Goal: Information Seeking & Learning: Stay updated

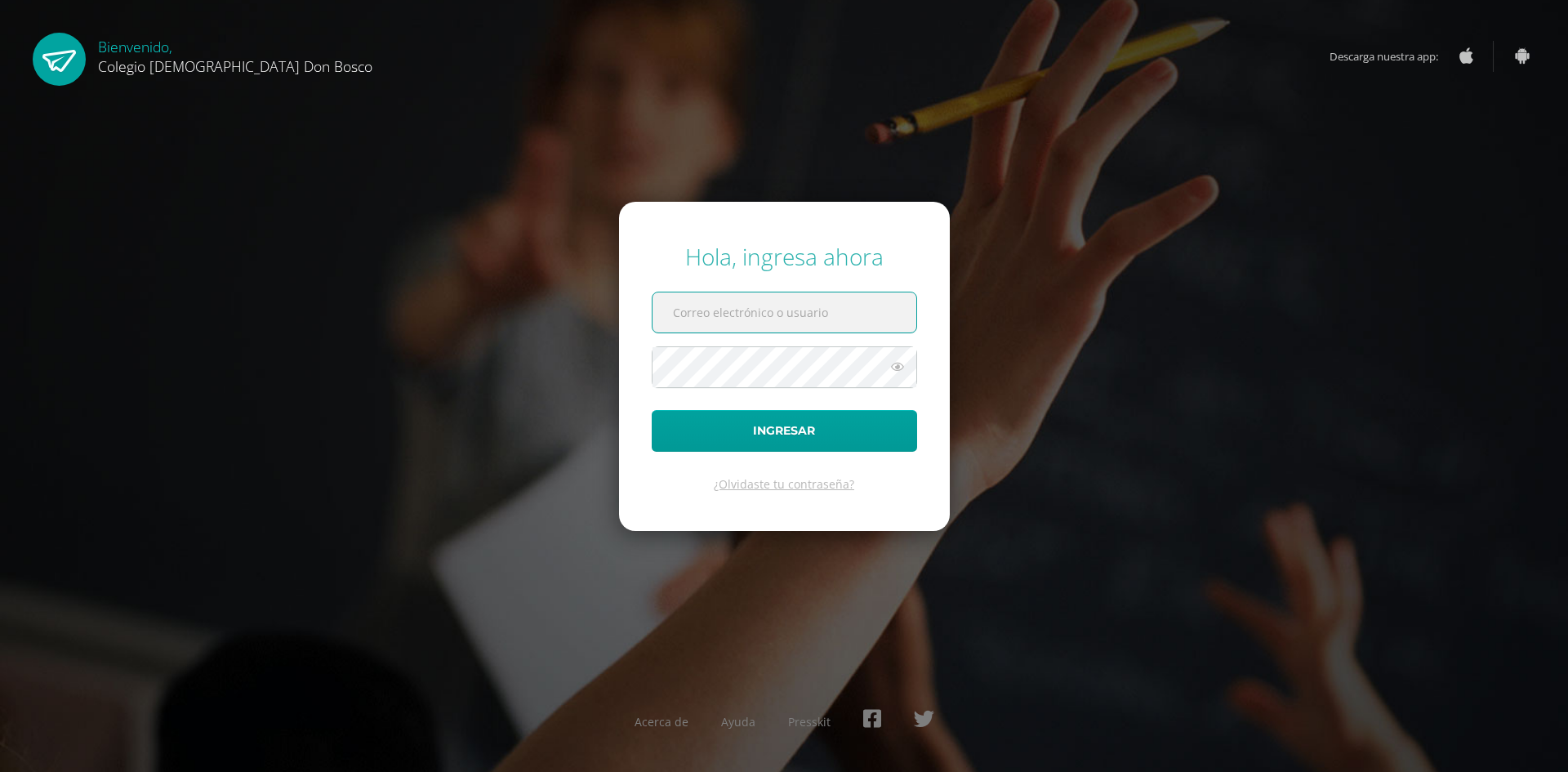
type input "[EMAIL_ADDRESS][DOMAIN_NAME]"
click at [824, 308] on input "[EMAIL_ADDRESS][DOMAIN_NAME]" at bounding box center [785, 312] width 264 height 40
click at [803, 422] on button "Ingresar" at bounding box center [785, 430] width 266 height 42
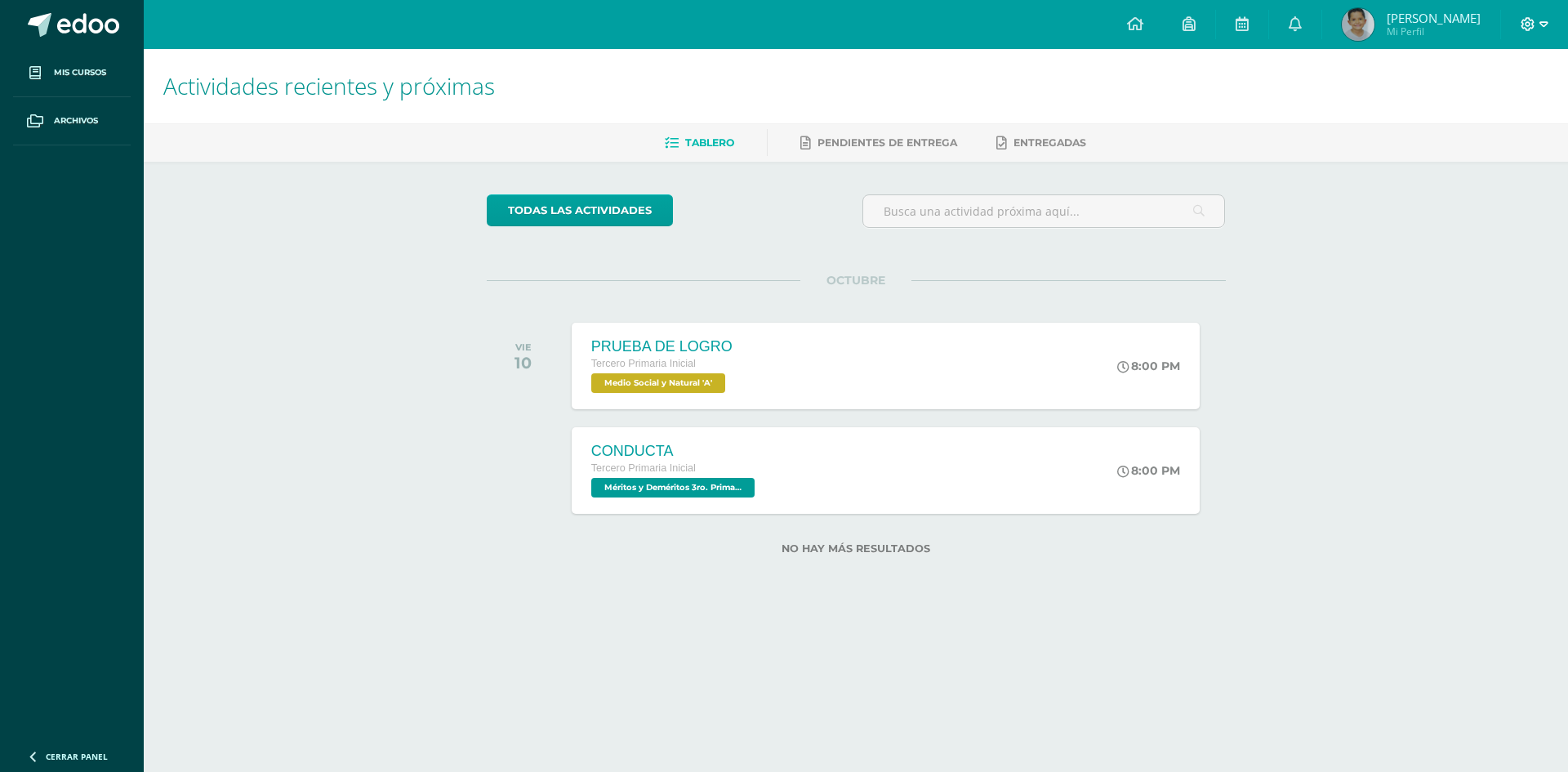
click at [1541, 21] on icon at bounding box center [1544, 24] width 9 height 15
click at [1487, 115] on span "Cerrar sesión" at bounding box center [1493, 111] width 74 height 15
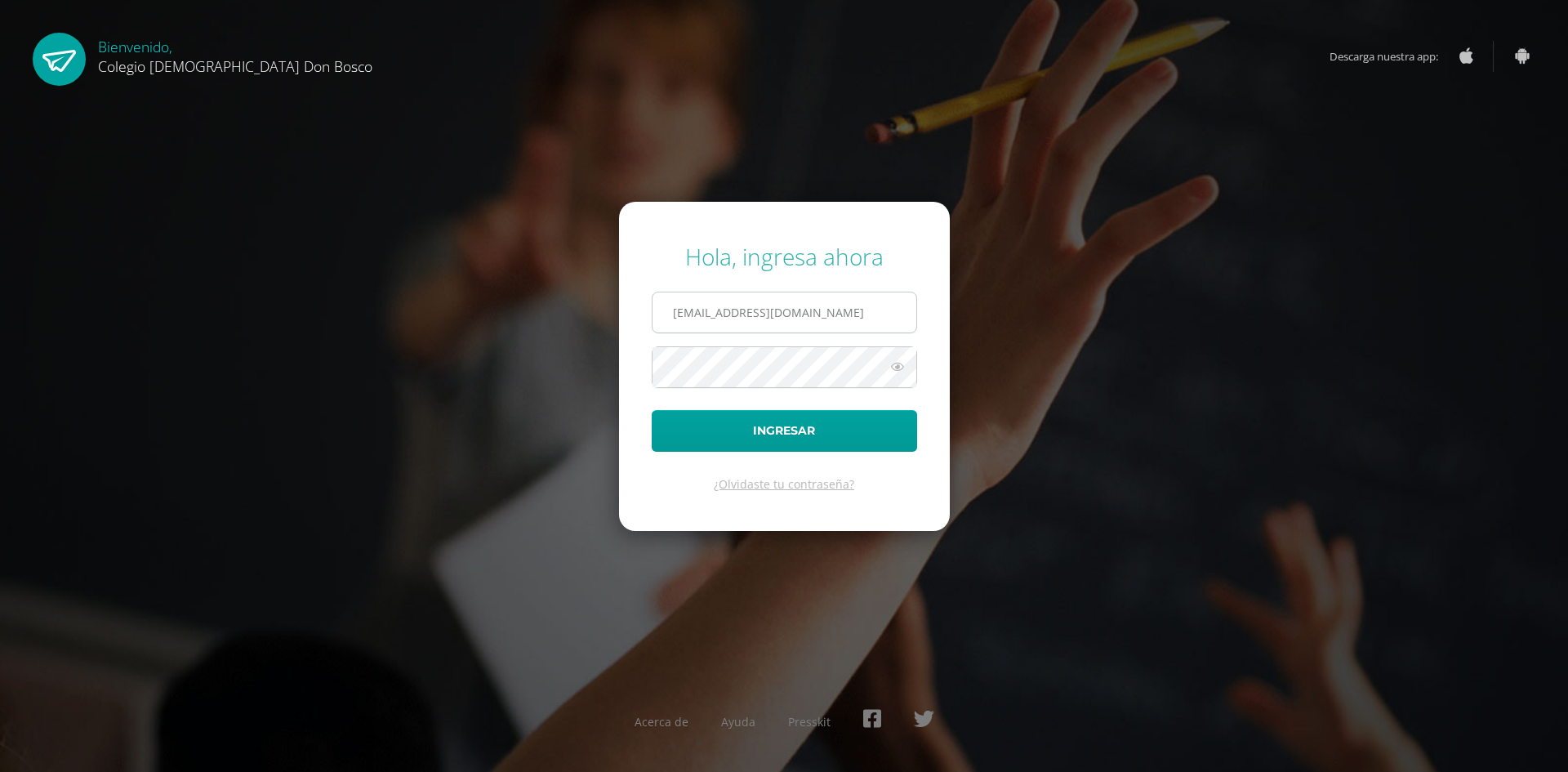
drag, startPoint x: 800, startPoint y: 296, endPoint x: 802, endPoint y: 308, distance: 12.2
click at [800, 296] on input "fdardondb24@gmail.com" at bounding box center [785, 312] width 264 height 40
type input "jdardondb24@gmail.com"
click at [788, 428] on button "Ingresar" at bounding box center [785, 430] width 266 height 42
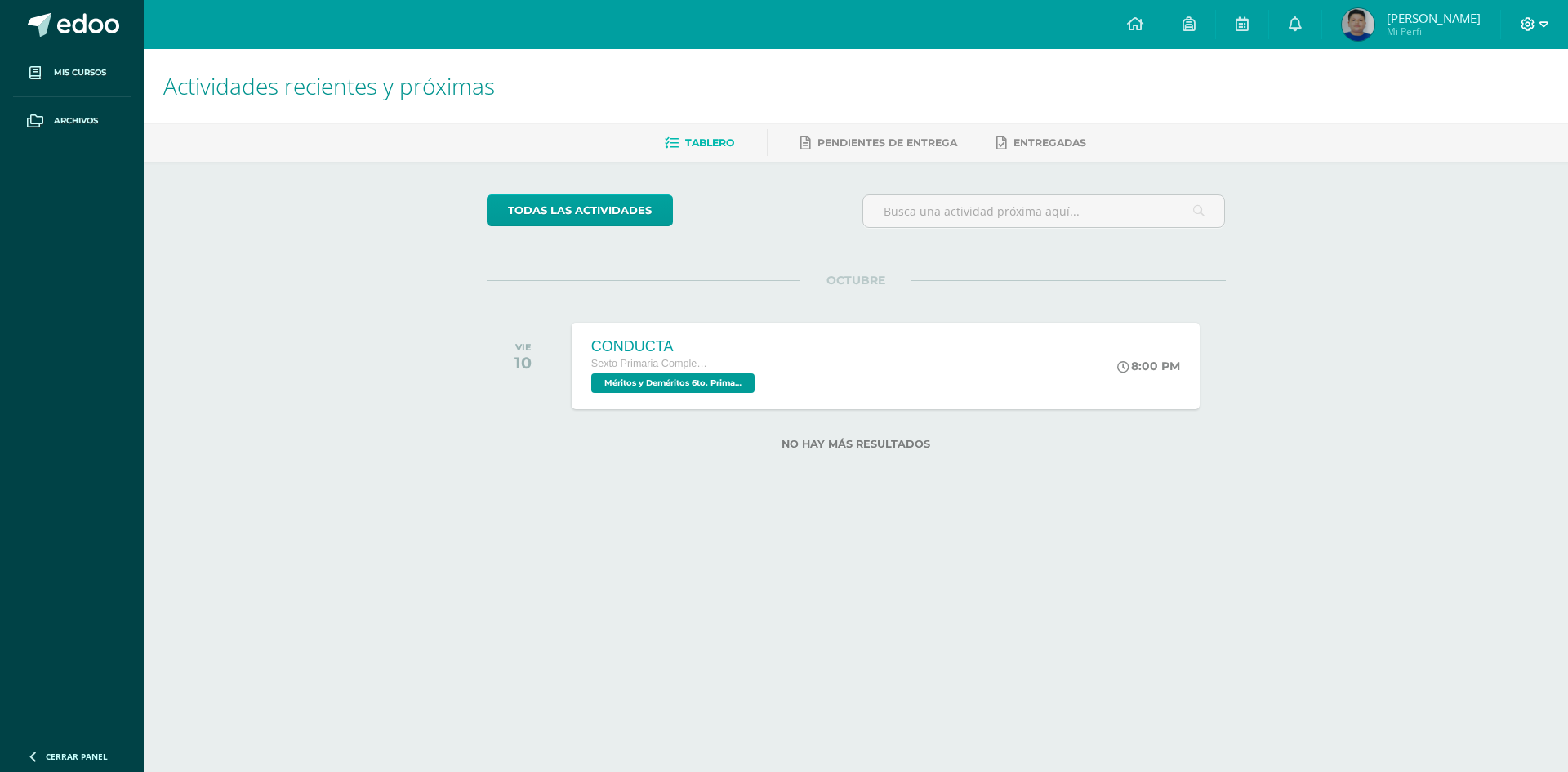
click at [1541, 26] on icon at bounding box center [1544, 24] width 9 height 15
click at [1494, 113] on span "Cerrar sesión" at bounding box center [1493, 111] width 74 height 15
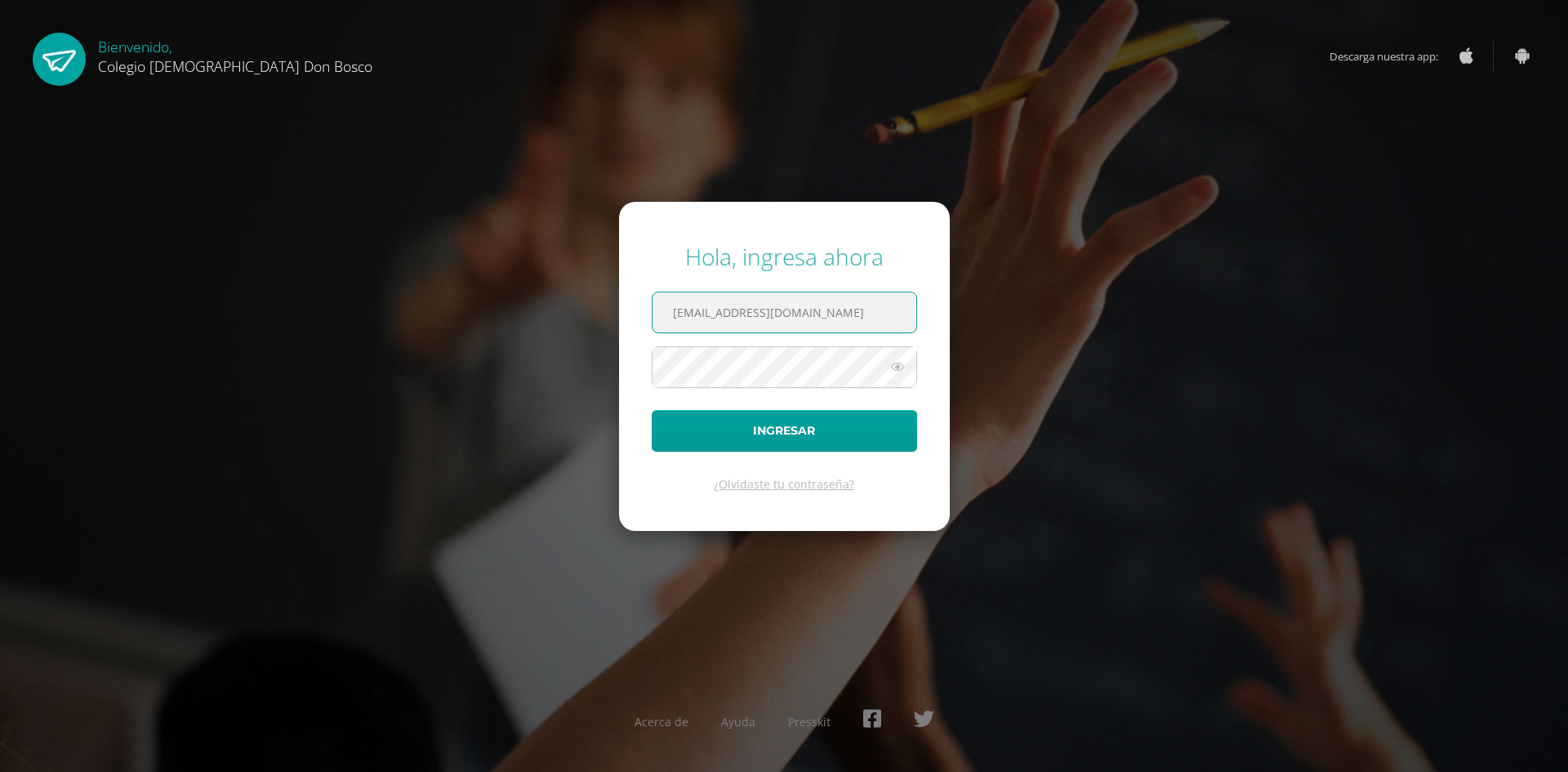
click at [828, 316] on input "jdardondb24@gmail.com" at bounding box center [785, 312] width 264 height 40
type input "edardon2911@gmail.com"
click at [794, 433] on button "Ingresar" at bounding box center [785, 430] width 266 height 42
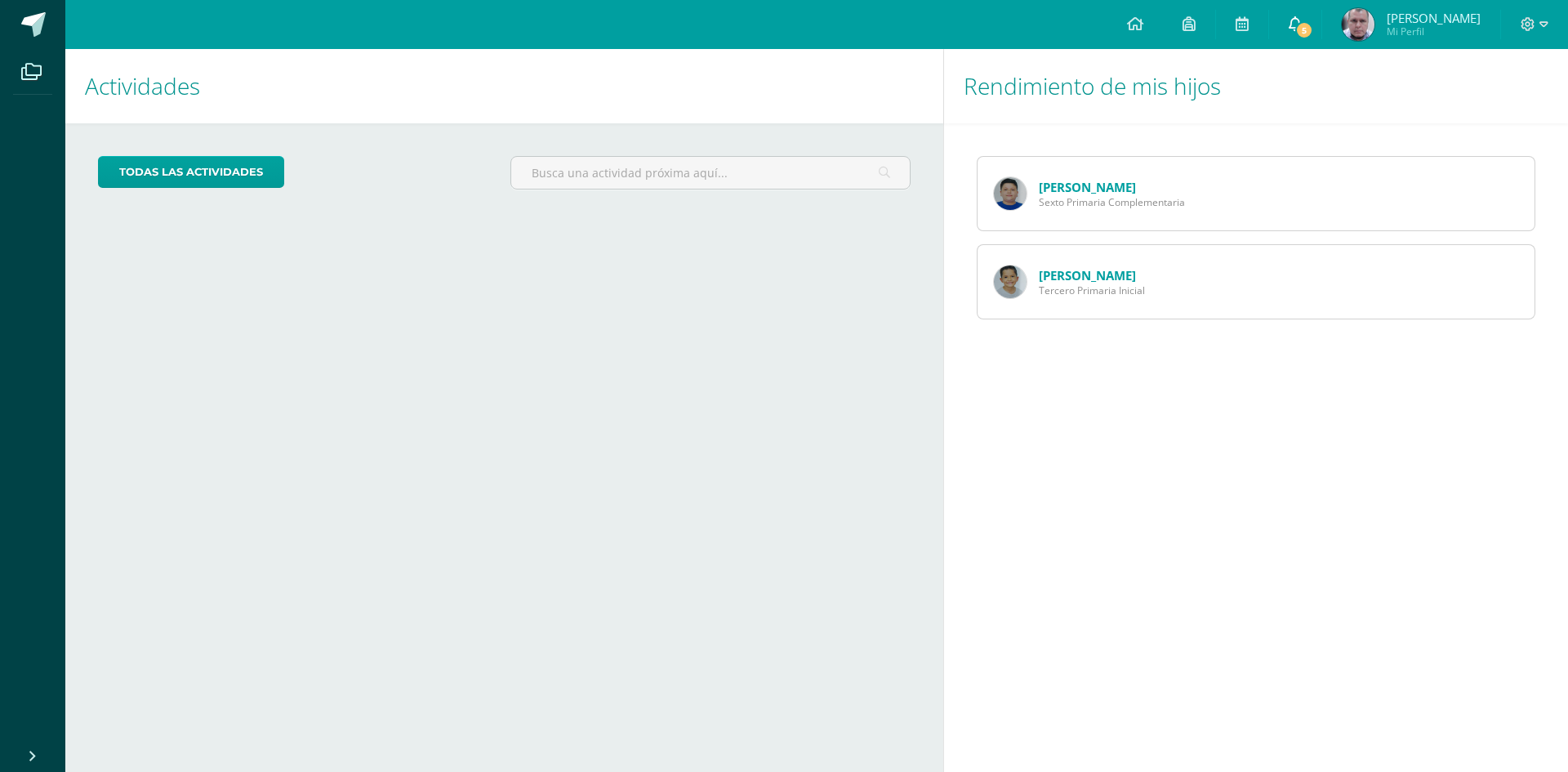
click at [1314, 32] on span "5" at bounding box center [1304, 30] width 18 height 18
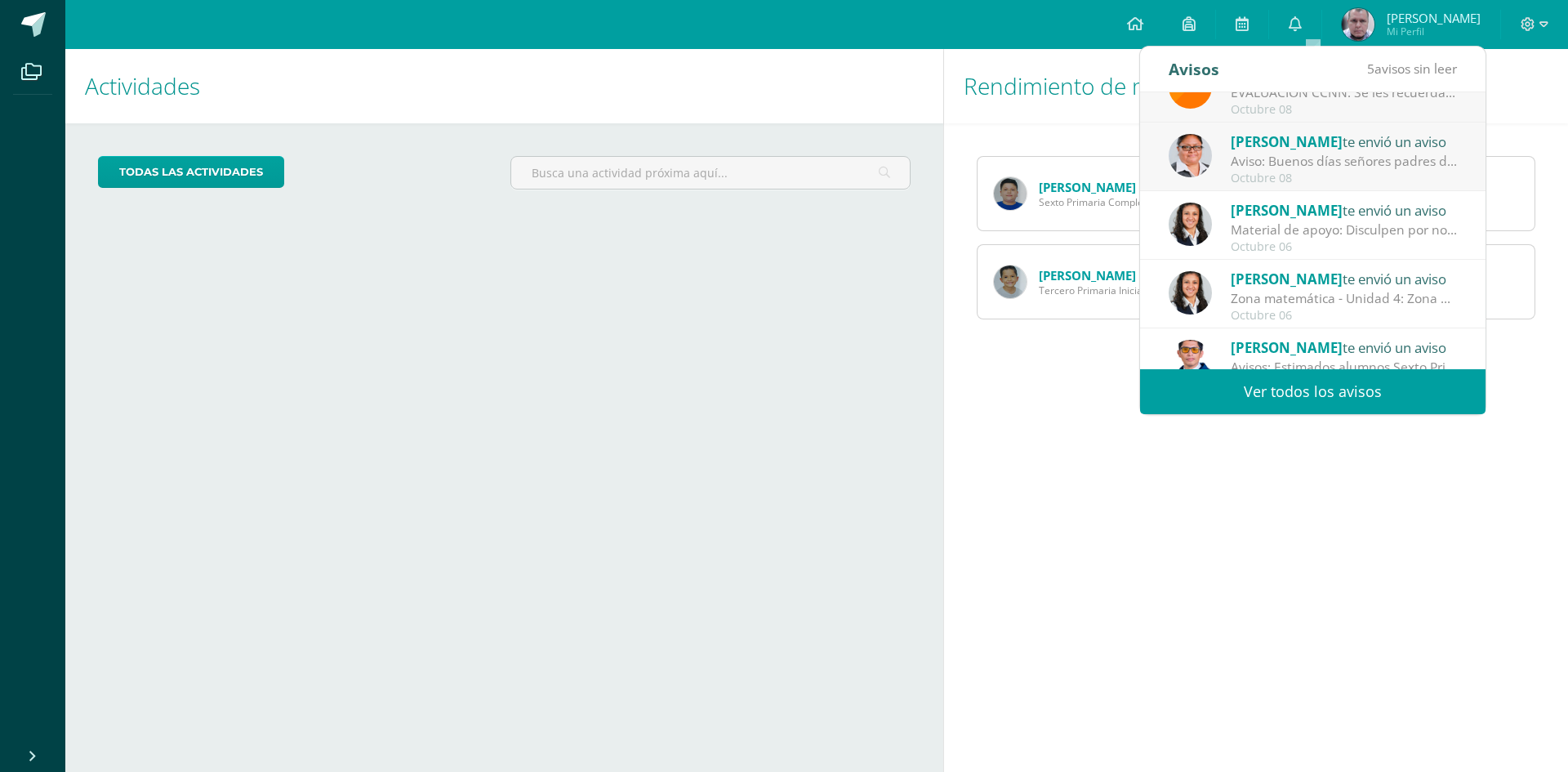
scroll to position [245, 0]
click at [1341, 152] on div "Aviso: Buenos días señores padres de familia: Auguro desde ya un bendecido día,…" at bounding box center [1344, 160] width 227 height 19
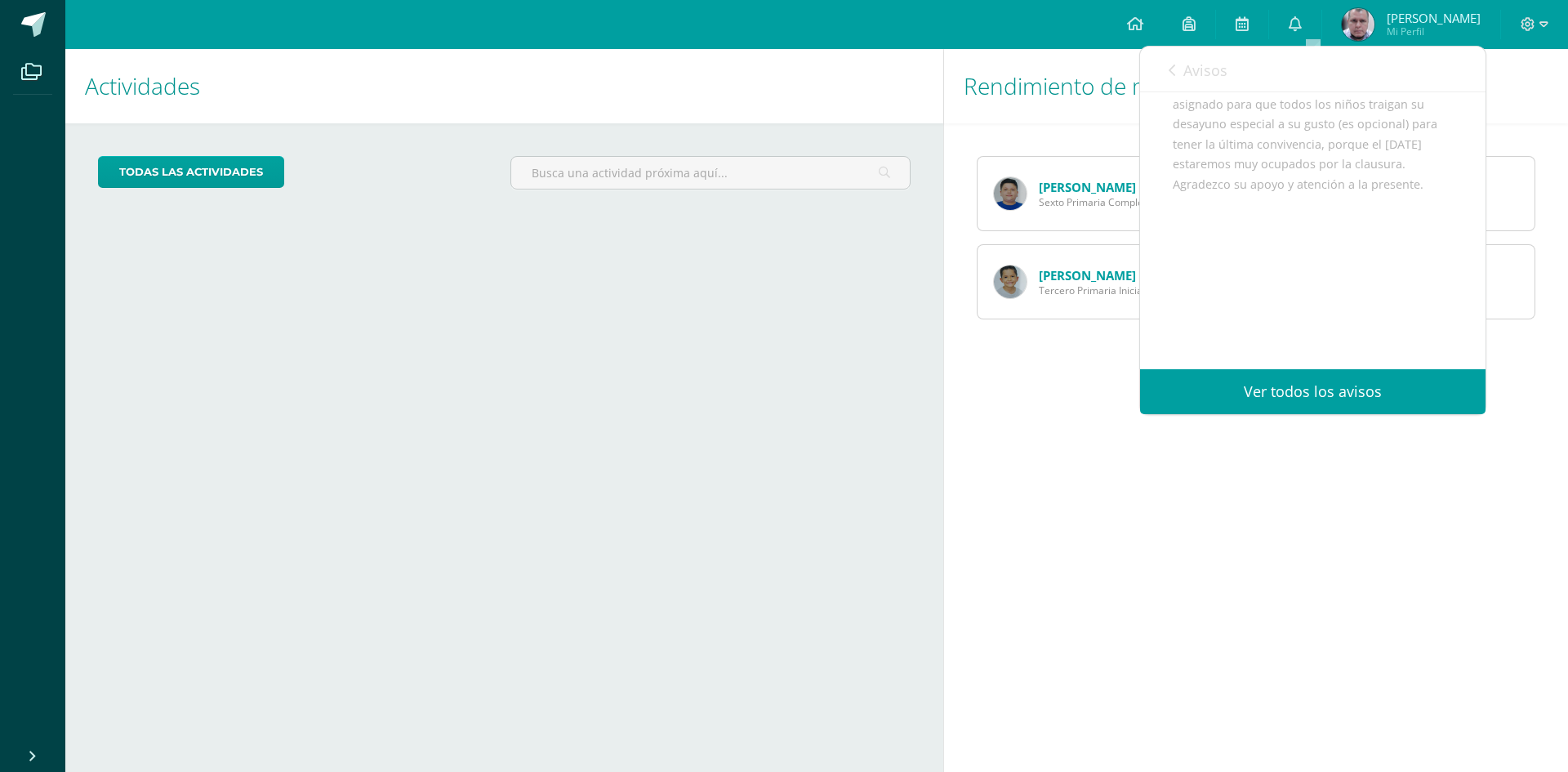
click at [1314, 397] on link "Ver todos los avisos" at bounding box center [1313, 392] width 345 height 45
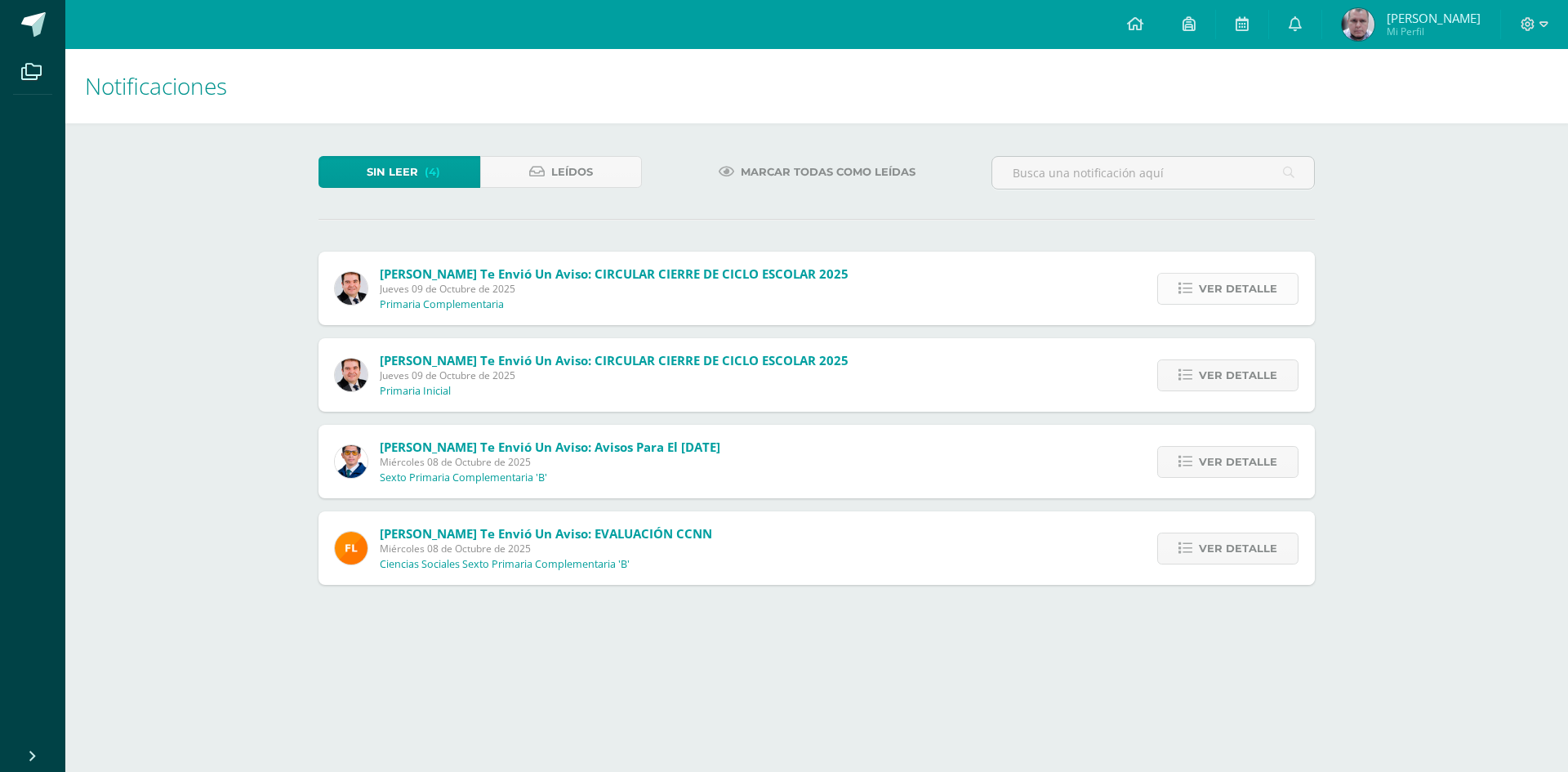
click at [1226, 296] on span "Ver detalle" at bounding box center [1237, 288] width 78 height 30
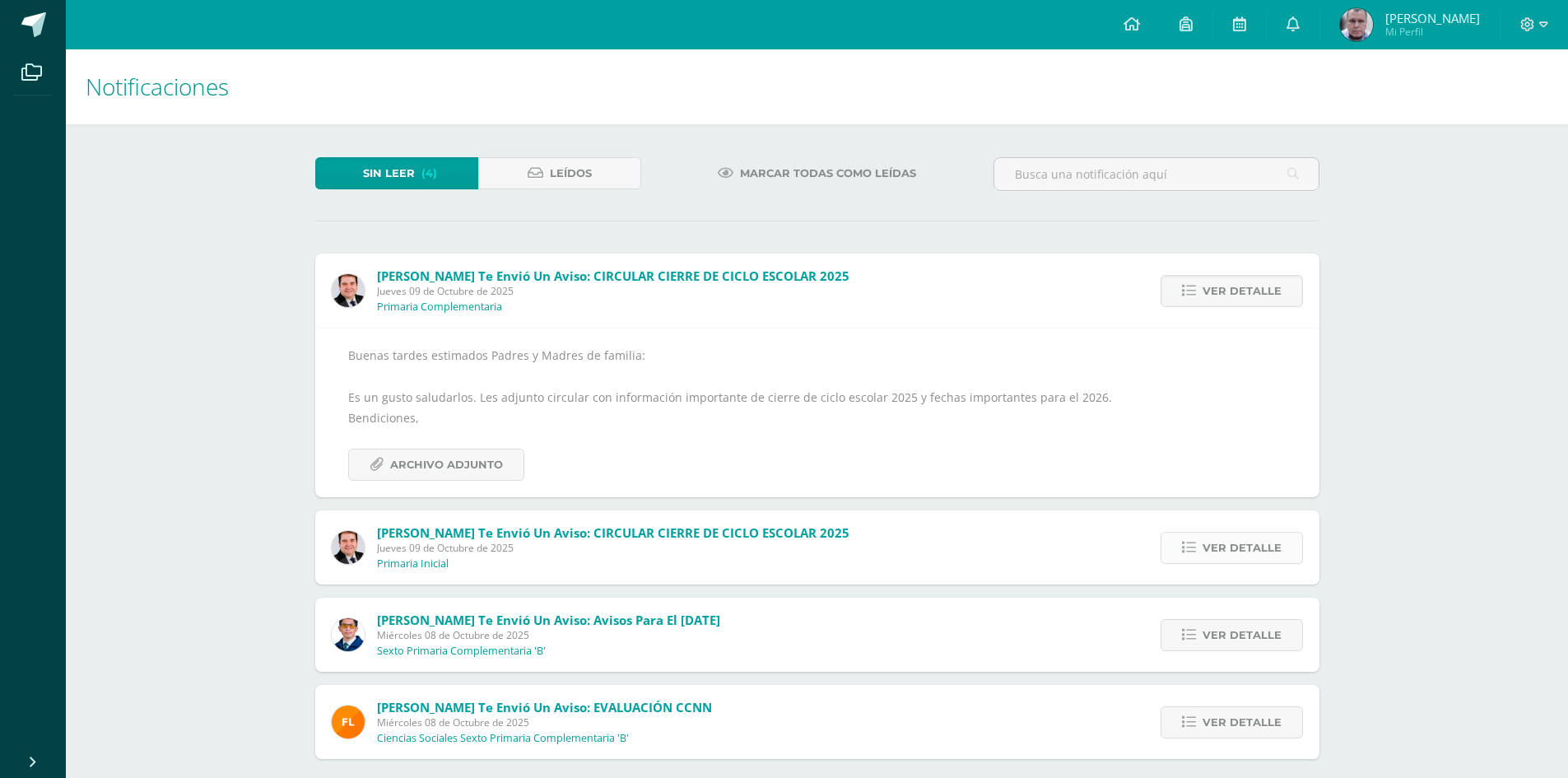
click at [1264, 549] on span "Ver detalle" at bounding box center [1241, 547] width 79 height 30
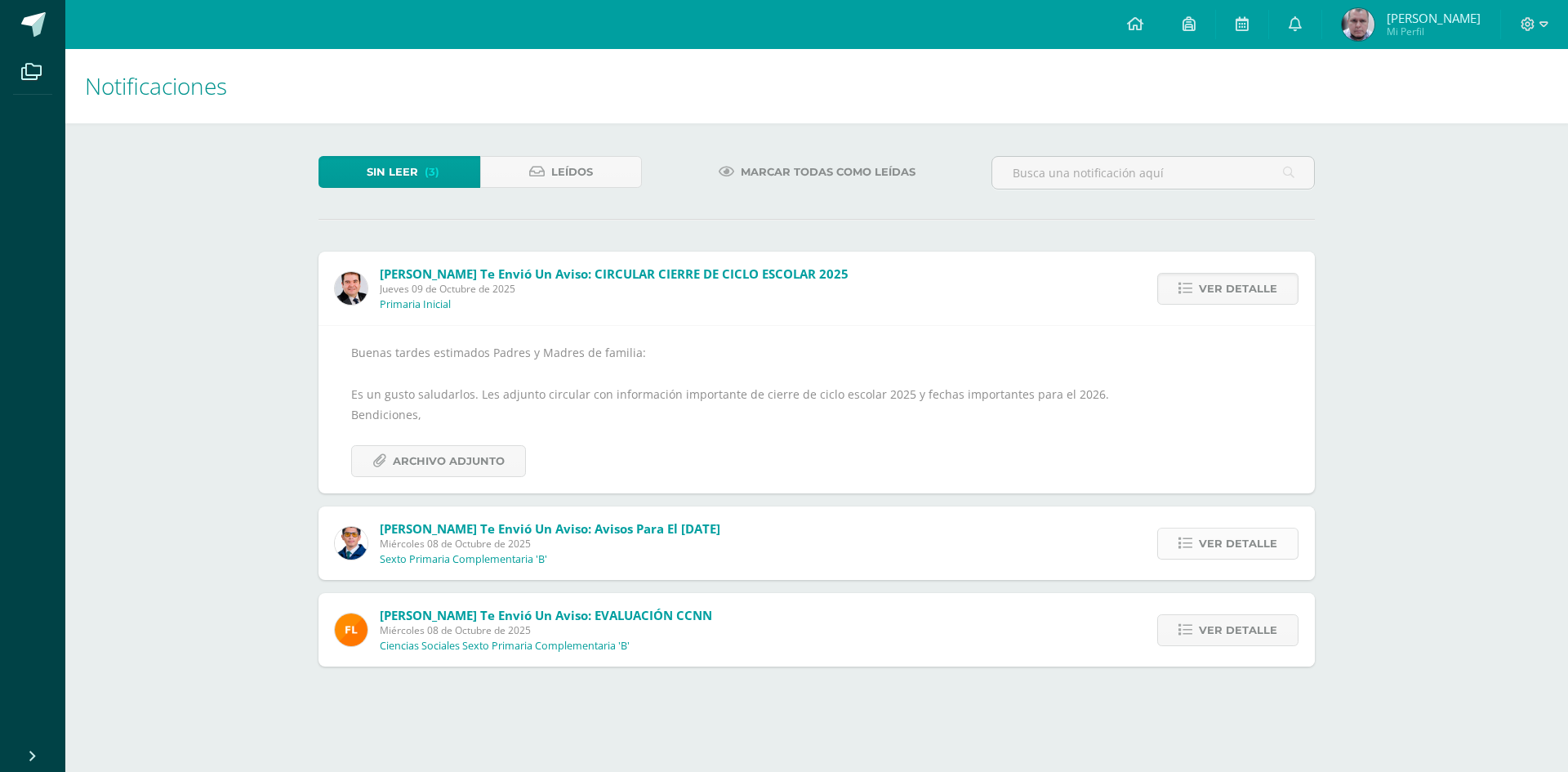
click at [1228, 545] on span "Ver detalle" at bounding box center [1237, 543] width 78 height 30
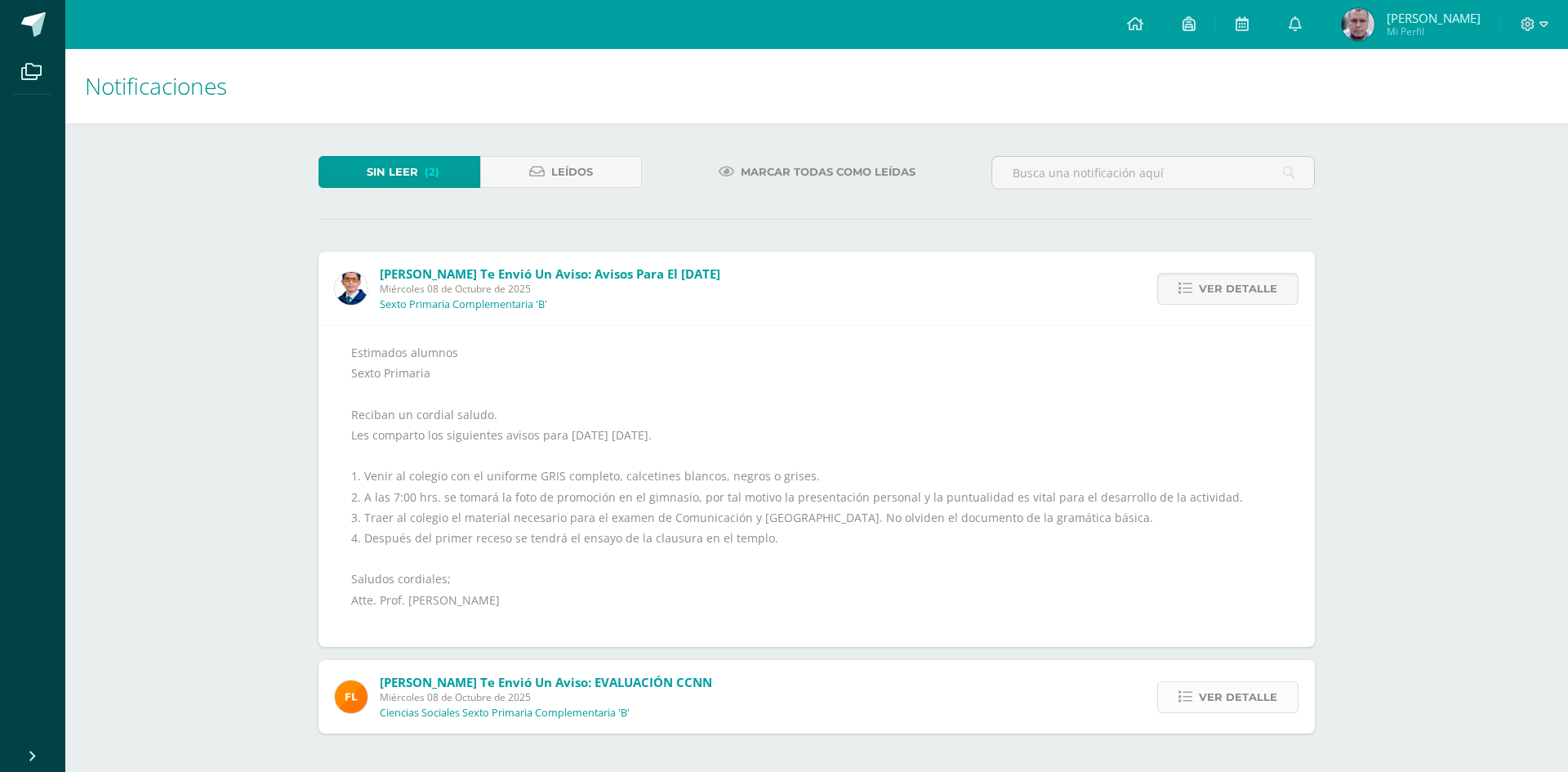
click at [1246, 692] on span "Ver detalle" at bounding box center [1237, 697] width 78 height 30
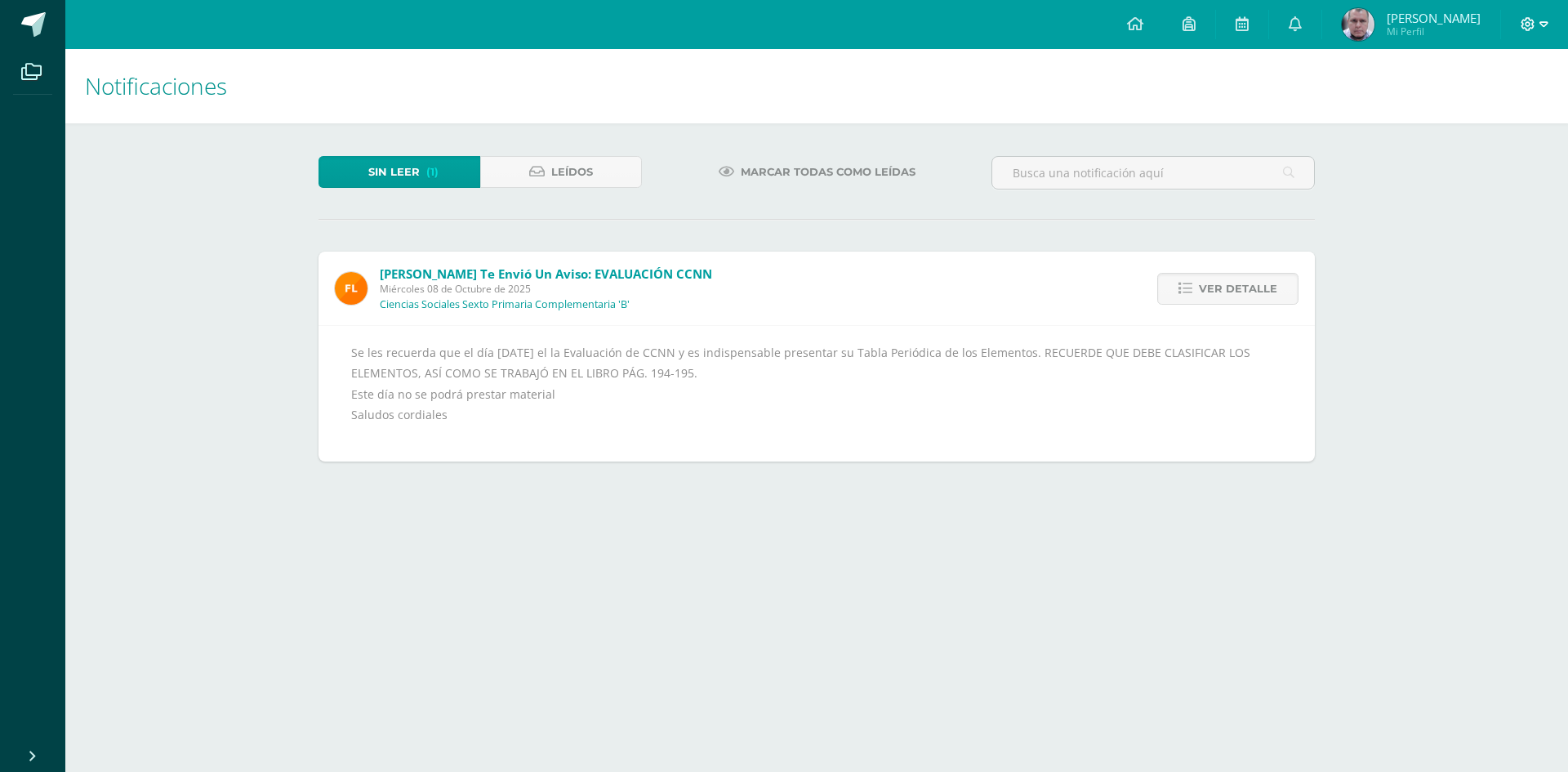
click at [1546, 26] on icon at bounding box center [1544, 24] width 9 height 15
click at [1487, 117] on span "Cerrar sesión" at bounding box center [1493, 111] width 74 height 15
